Goal: Navigation & Orientation: Find specific page/section

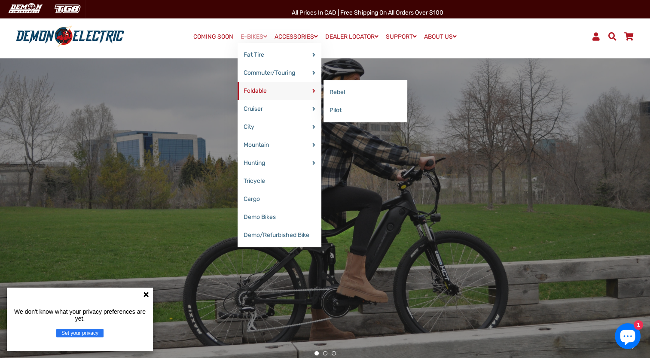
click at [274, 92] on link "Foldable" at bounding box center [279, 91] width 84 height 18
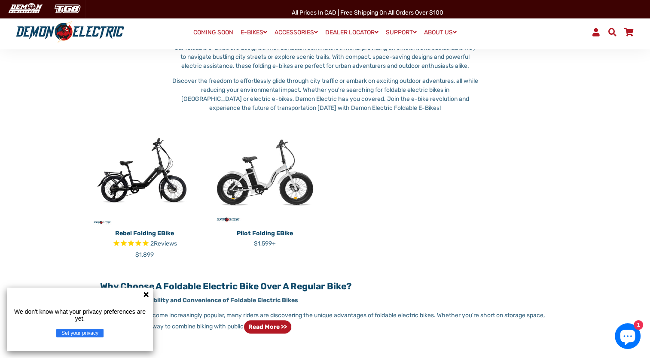
scroll to position [215, 0]
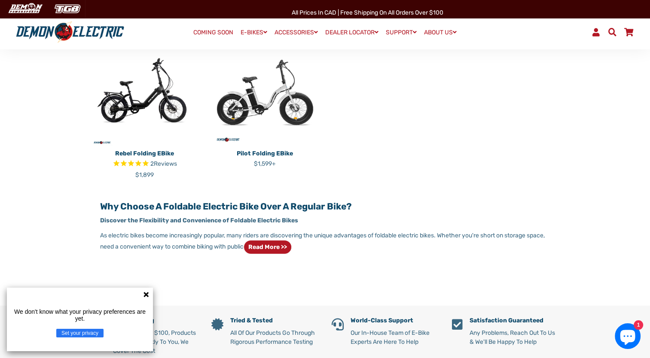
click at [210, 34] on link "COMING SOON" at bounding box center [213, 33] width 46 height 12
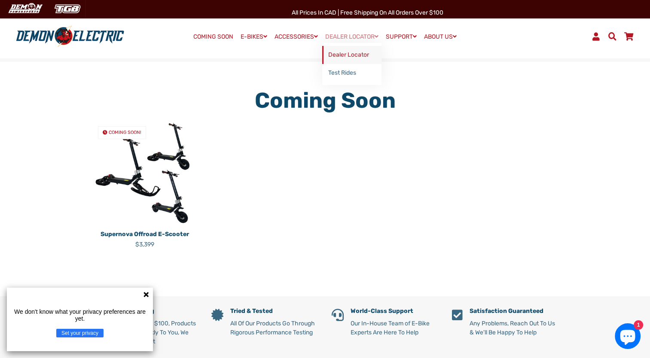
click at [349, 57] on link "Dealer Locator" at bounding box center [351, 55] width 59 height 18
